Goal: Use online tool/utility: Utilize a website feature to perform a specific function

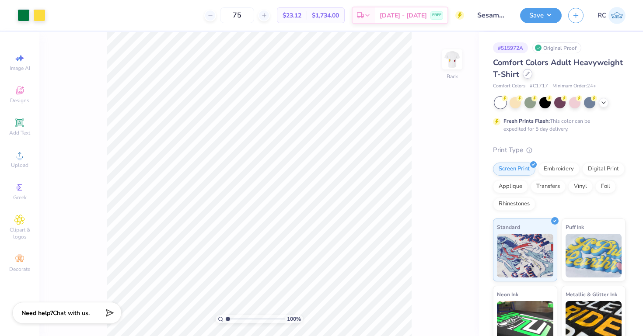
click at [523, 75] on div at bounding box center [528, 74] width 10 height 10
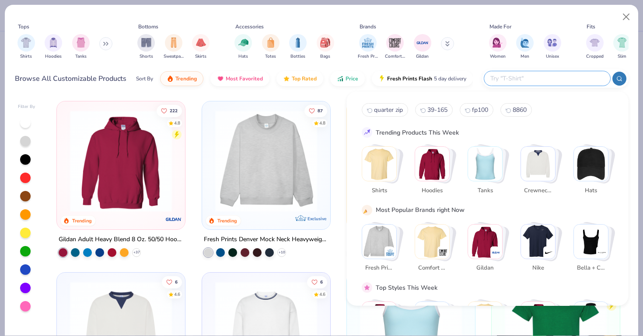
click at [542, 78] on input "text" at bounding box center [546, 78] width 115 height 10
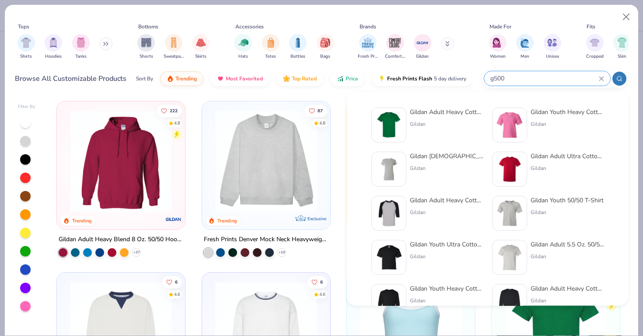
type input "g500"
click at [398, 119] on img at bounding box center [388, 125] width 27 height 27
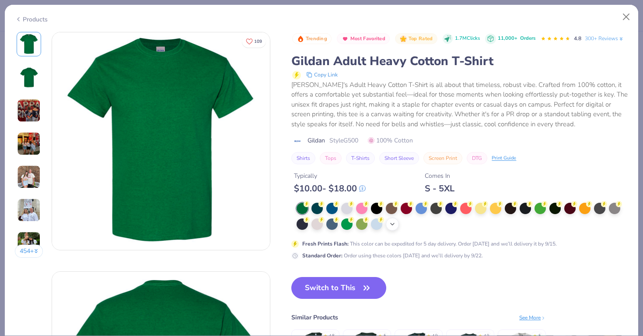
click at [391, 226] on icon at bounding box center [392, 224] width 7 height 7
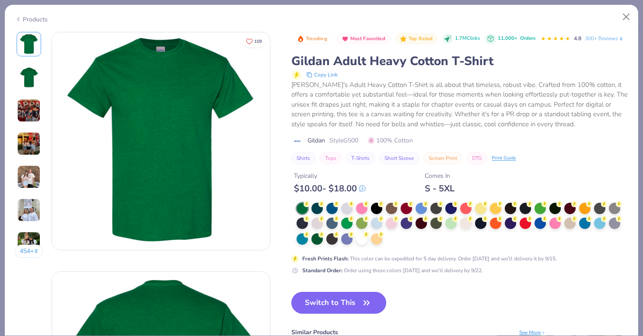
click at [394, 238] on div at bounding box center [461, 224] width 331 height 43
click at [356, 236] on div at bounding box center [361, 238] width 11 height 11
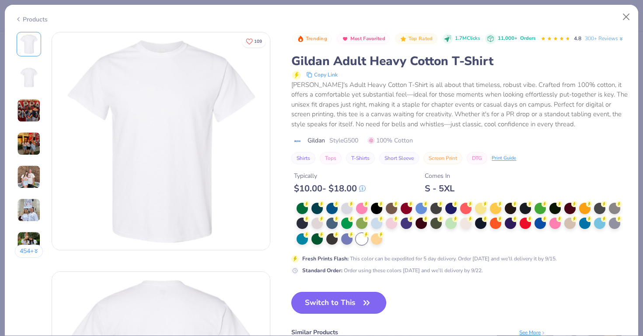
click at [340, 300] on button "Switch to This" at bounding box center [338, 303] width 95 height 22
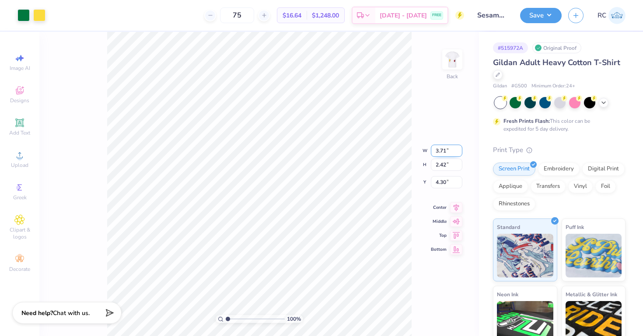
click at [446, 153] on input "3.71" at bounding box center [446, 151] width 31 height 12
type input "3.50"
type input "2.28"
click at [457, 199] on icon at bounding box center [456, 199] width 12 height 10
type input "3.00"
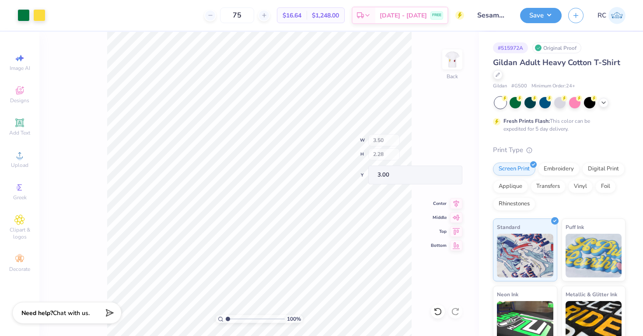
click at [386, 142] on div "100 % Back W 3.50 H 2.28 Y 3.00 Center Middle Top Bottom" at bounding box center [258, 184] width 439 height 304
click at [451, 64] on img at bounding box center [452, 59] width 35 height 35
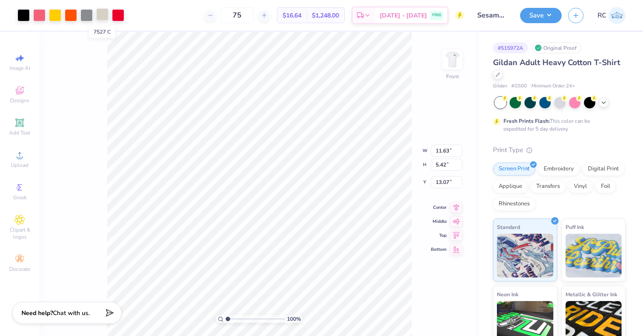
click at [103, 18] on div at bounding box center [102, 14] width 12 height 12
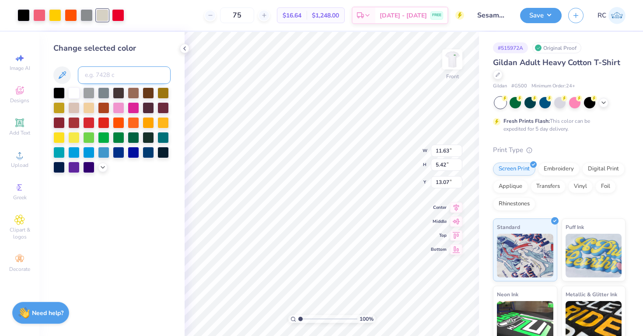
click at [92, 80] on input at bounding box center [124, 74] width 93 height 17
type input "877"
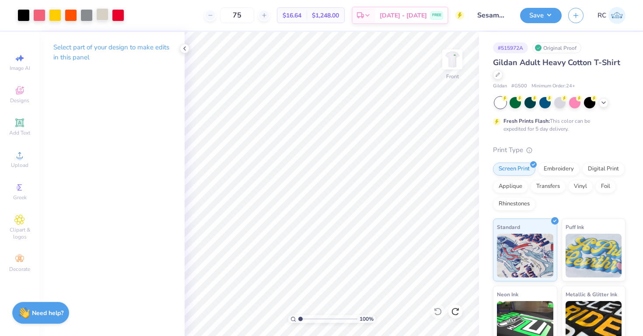
click at [103, 16] on div at bounding box center [102, 14] width 12 height 12
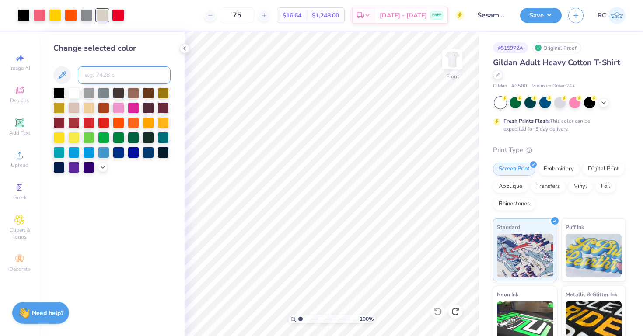
click at [105, 73] on input at bounding box center [124, 74] width 93 height 17
type input "877"
click at [99, 18] on div at bounding box center [102, 14] width 12 height 12
click at [35, 17] on div at bounding box center [39, 14] width 12 height 12
click at [105, 75] on input at bounding box center [124, 74] width 93 height 17
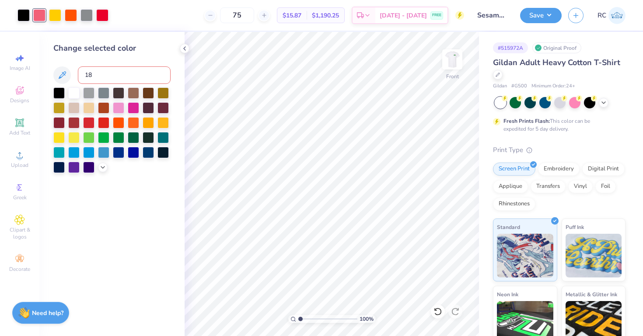
type input "185"
click at [543, 14] on button "Save" at bounding box center [541, 14] width 42 height 15
click at [552, 13] on button "Save" at bounding box center [541, 14] width 42 height 15
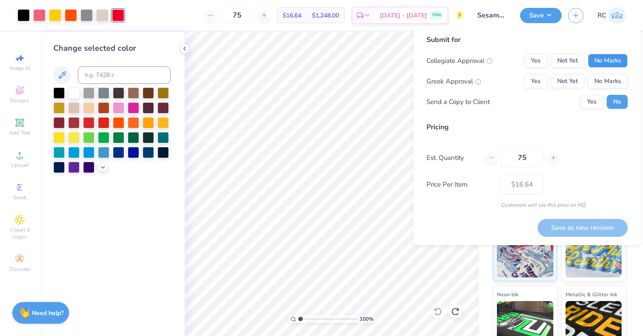
click at [597, 54] on button "No Marks" at bounding box center [608, 61] width 40 height 14
click at [537, 81] on button "Yes" at bounding box center [535, 81] width 23 height 14
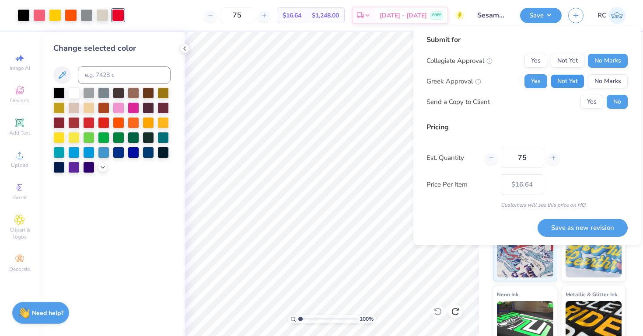
click at [573, 74] on button "Not Yet" at bounding box center [568, 81] width 34 height 14
click at [581, 223] on button "Save as new revision" at bounding box center [582, 228] width 90 height 18
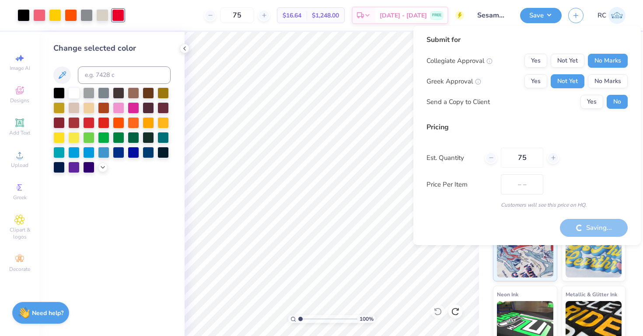
type input "$19.43"
